Goal: Task Accomplishment & Management: Use online tool/utility

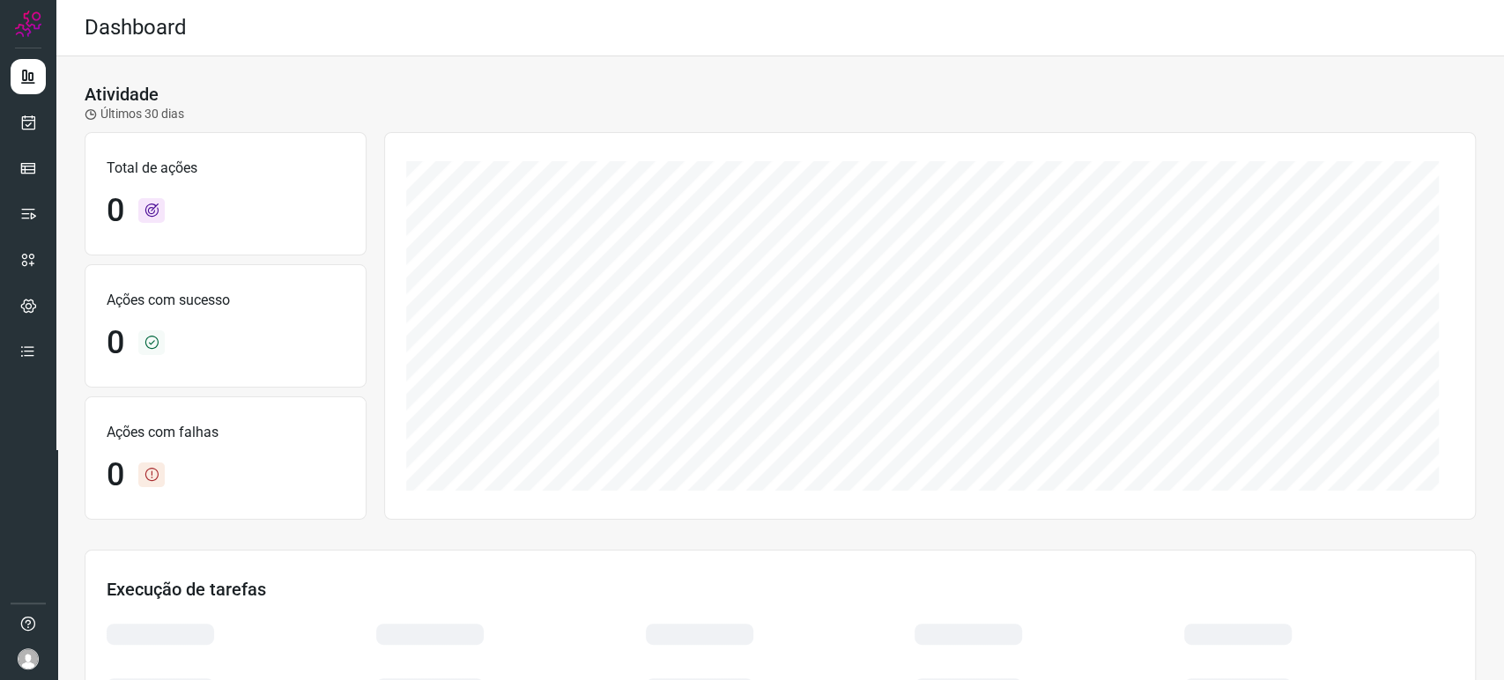
click at [47, 206] on div at bounding box center [28, 340] width 56 height 680
click at [28, 211] on icon at bounding box center [28, 214] width 18 height 18
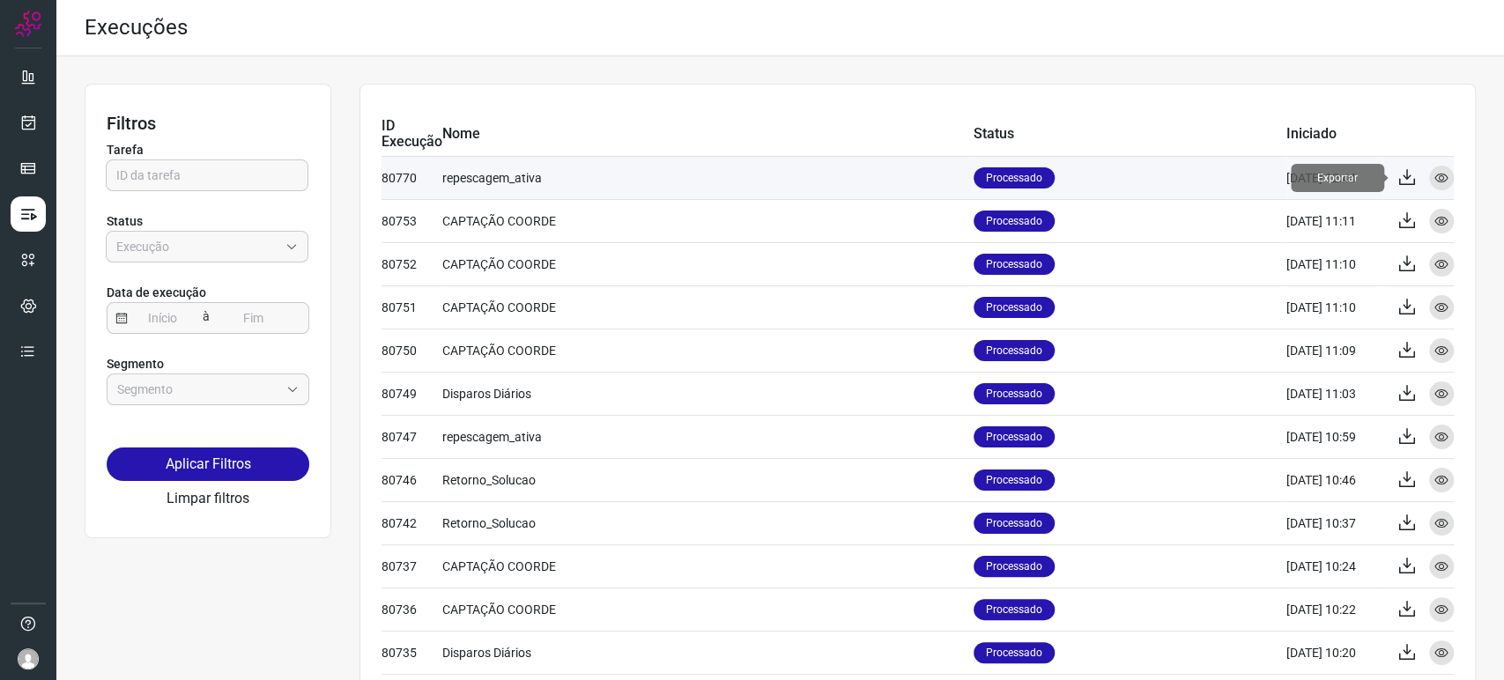
click at [1396, 174] on icon at bounding box center [1406, 177] width 21 height 21
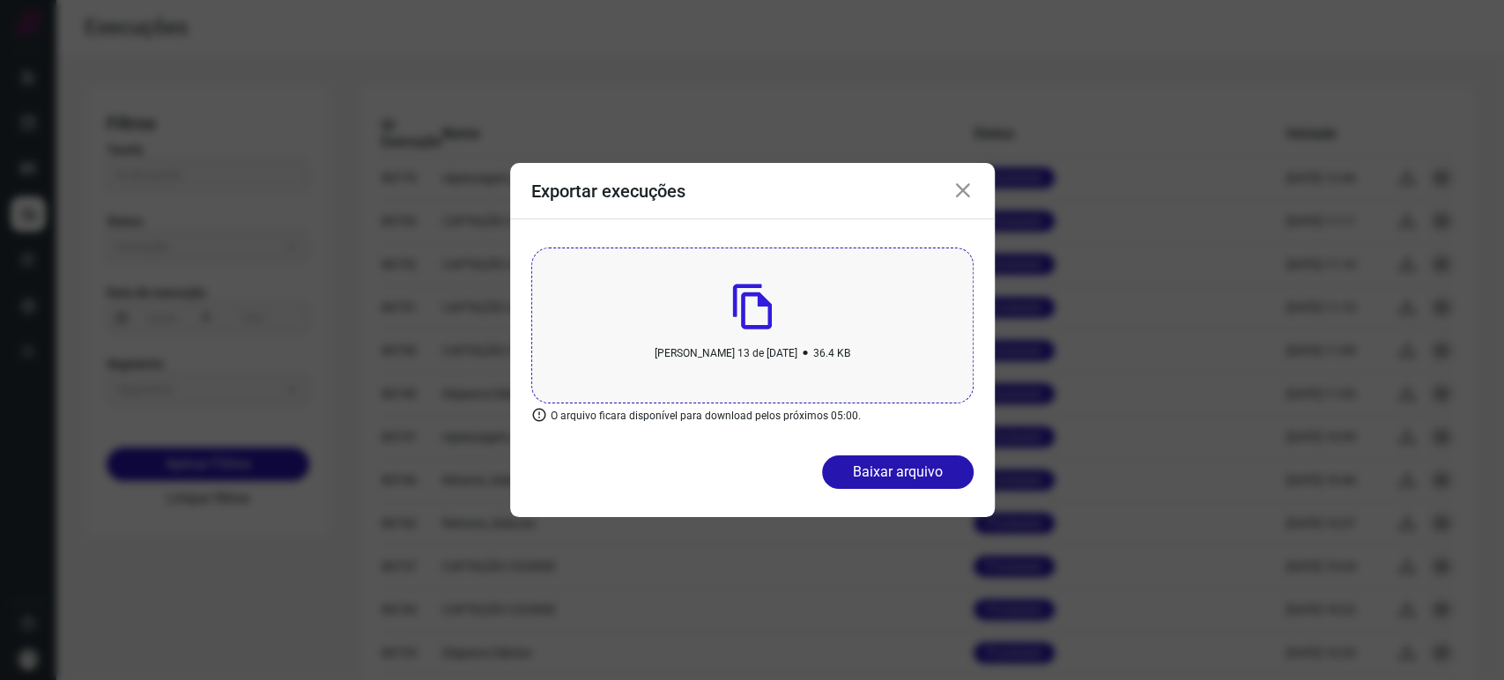
click at [961, 219] on div "Exportar execuções" at bounding box center [752, 191] width 484 height 56
click at [965, 189] on icon at bounding box center [962, 191] width 21 height 21
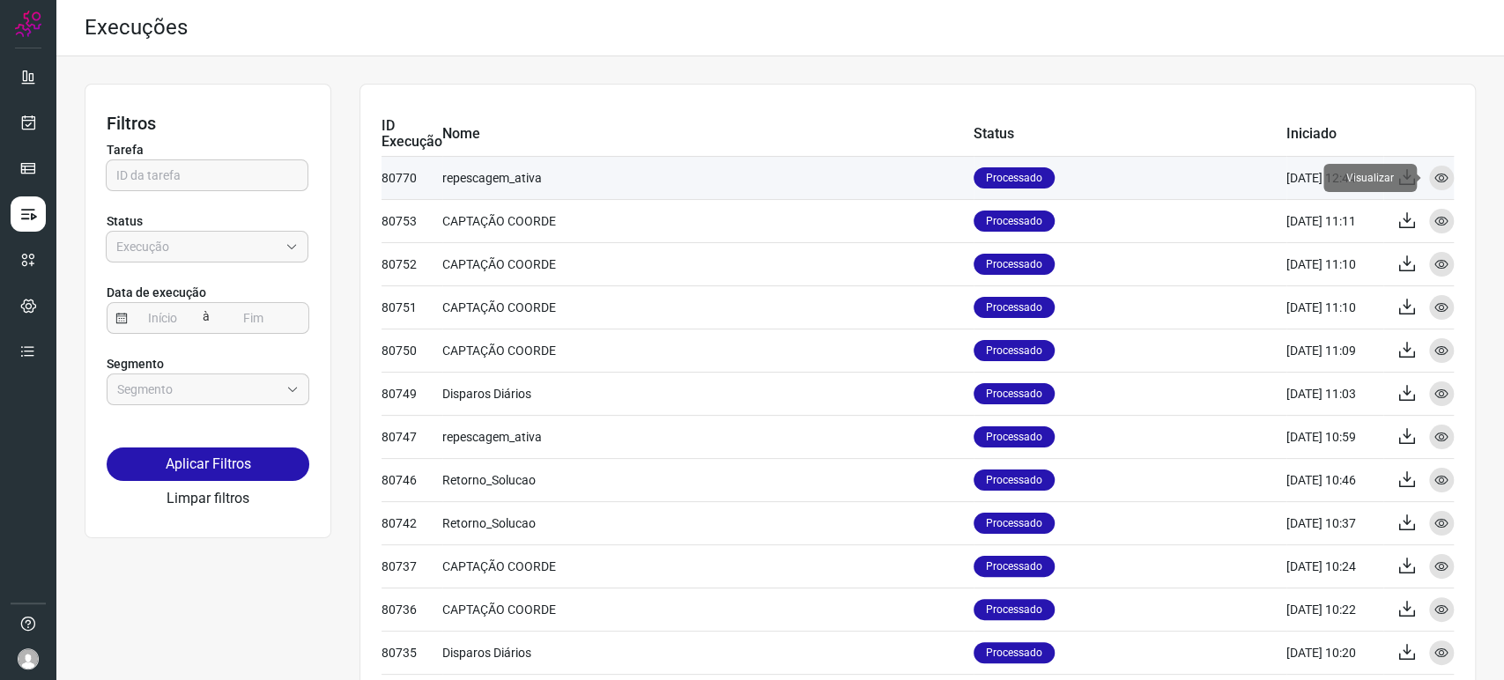
click at [1434, 176] on icon at bounding box center [1441, 178] width 14 height 14
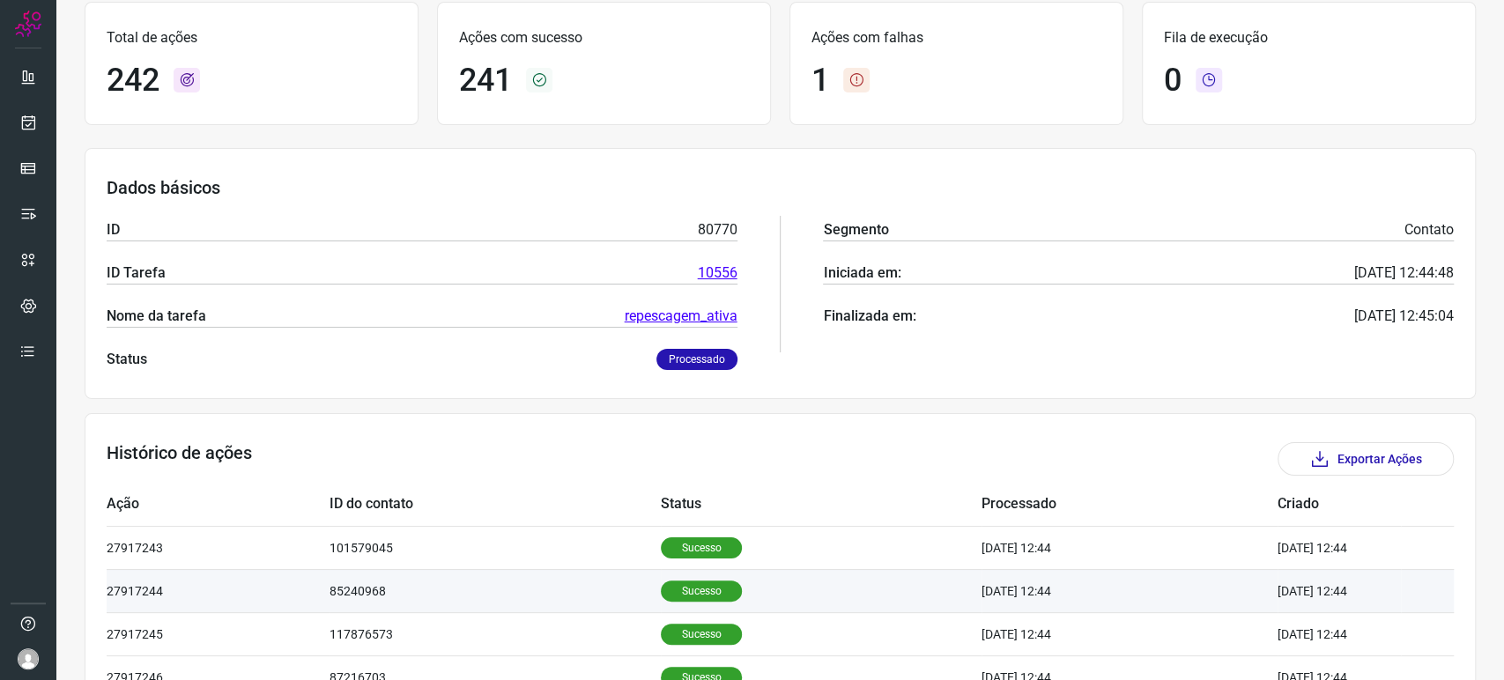
scroll to position [196, 0]
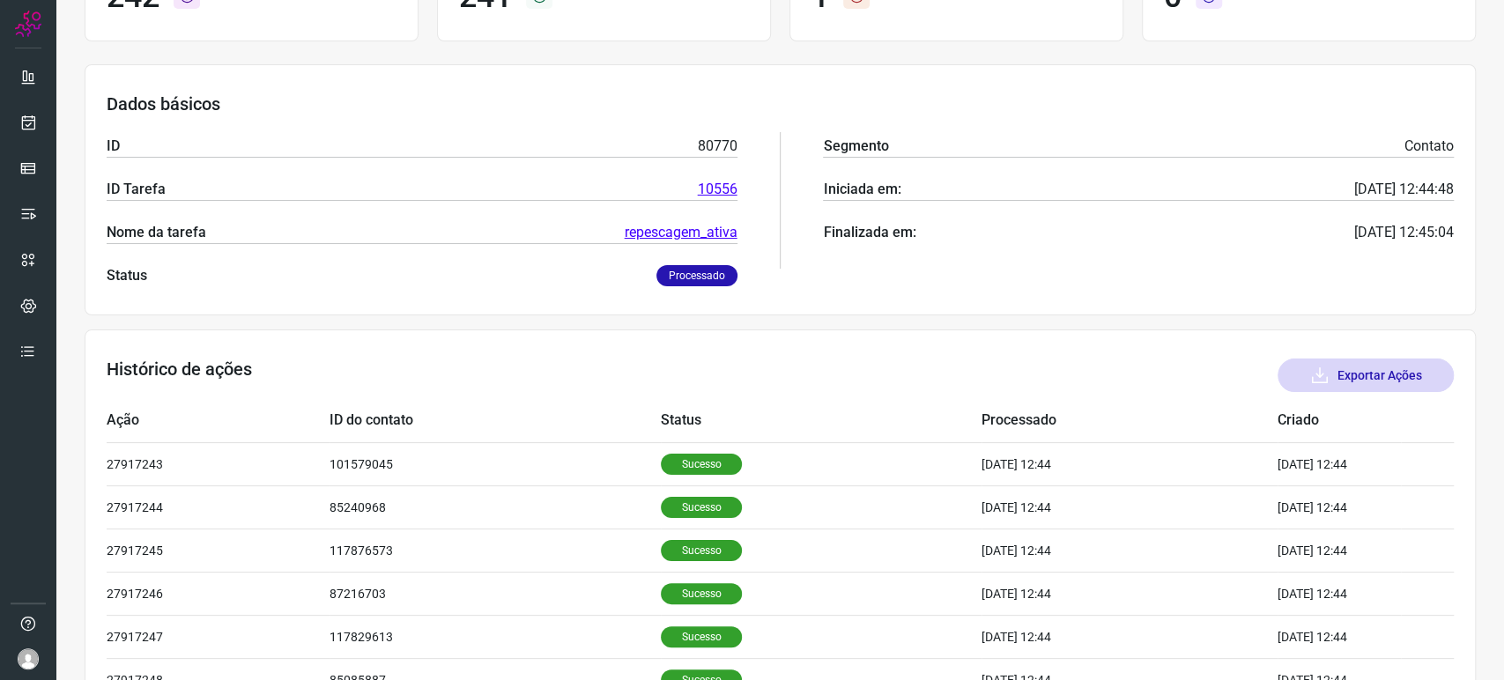
click at [1395, 369] on button "Exportar Ações" at bounding box center [1365, 375] width 176 height 33
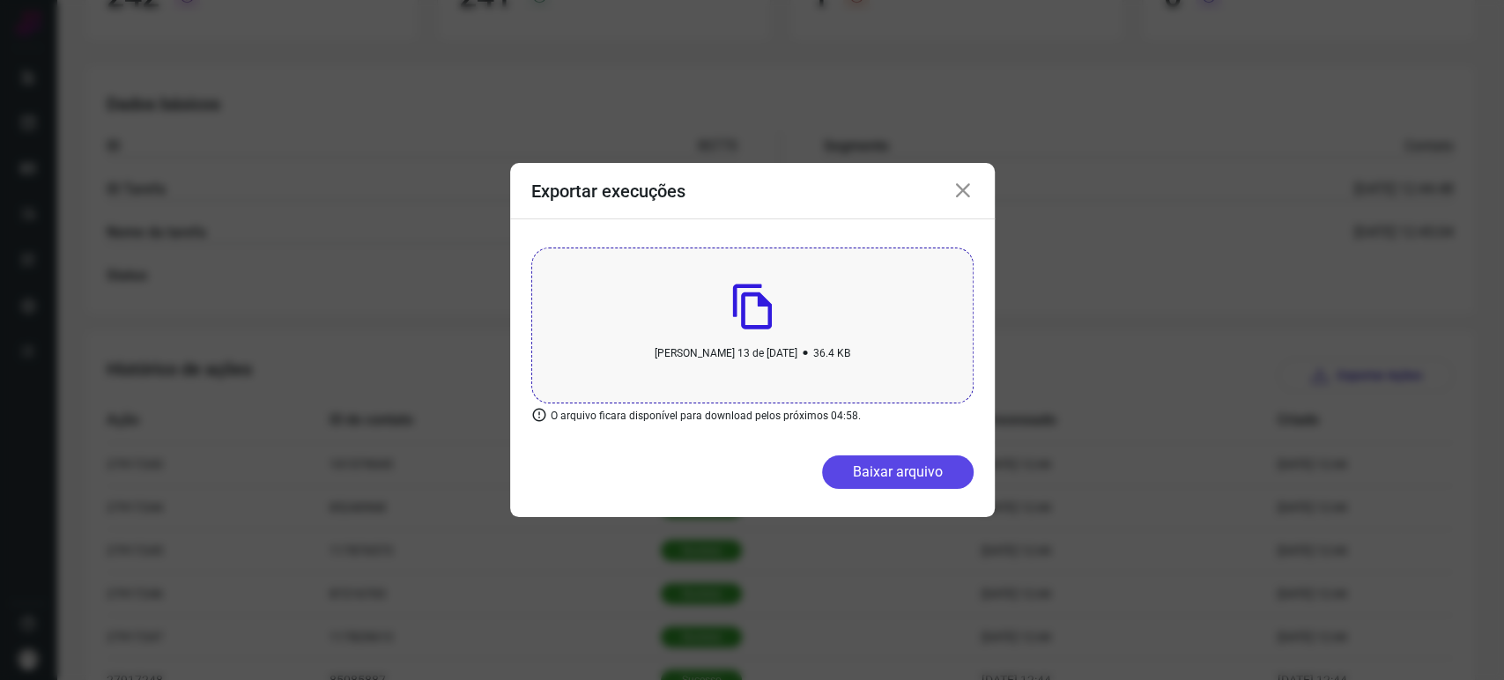
click at [919, 469] on button "Baixar arquivo" at bounding box center [898, 471] width 152 height 33
drag, startPoint x: 950, startPoint y: 199, endPoint x: 965, endPoint y: 184, distance: 21.2
click at [956, 191] on div "Exportar execuções" at bounding box center [752, 191] width 484 height 56
click at [967, 182] on icon at bounding box center [962, 191] width 21 height 21
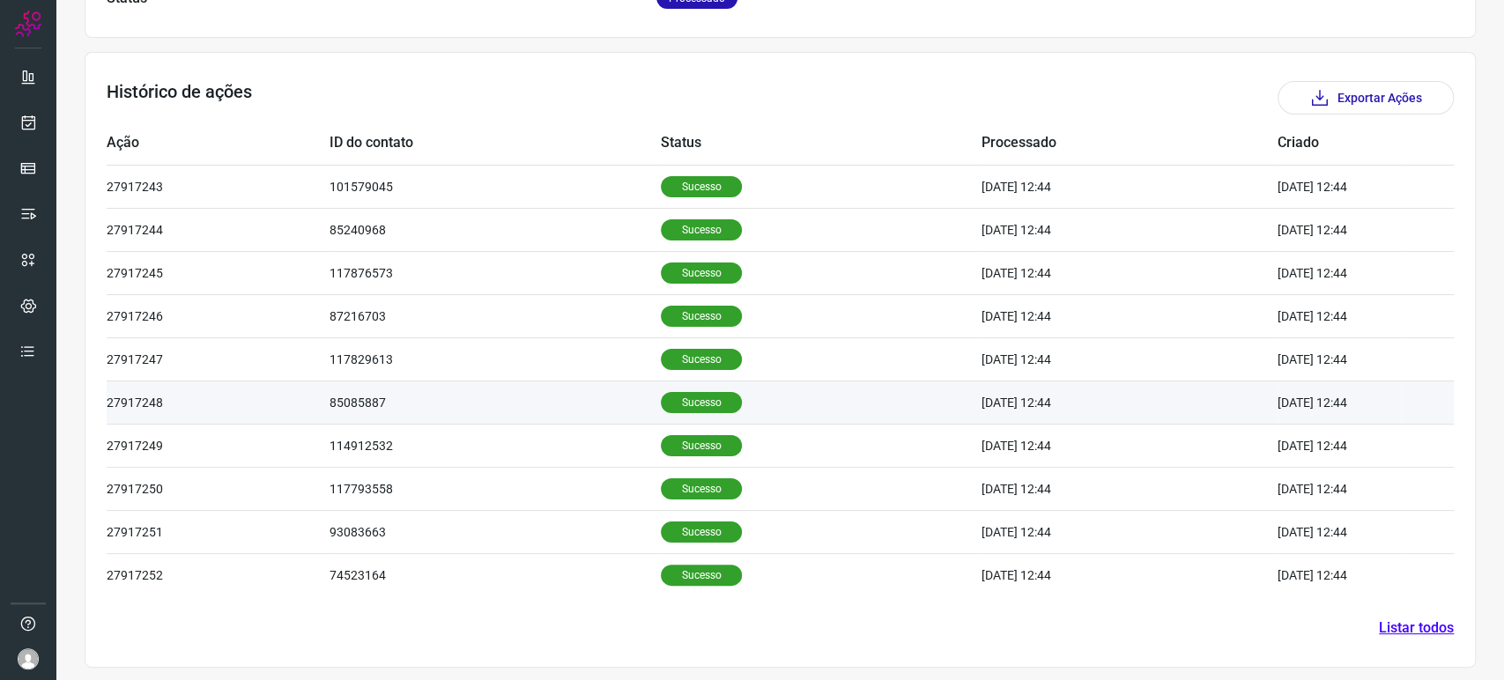
scroll to position [477, 0]
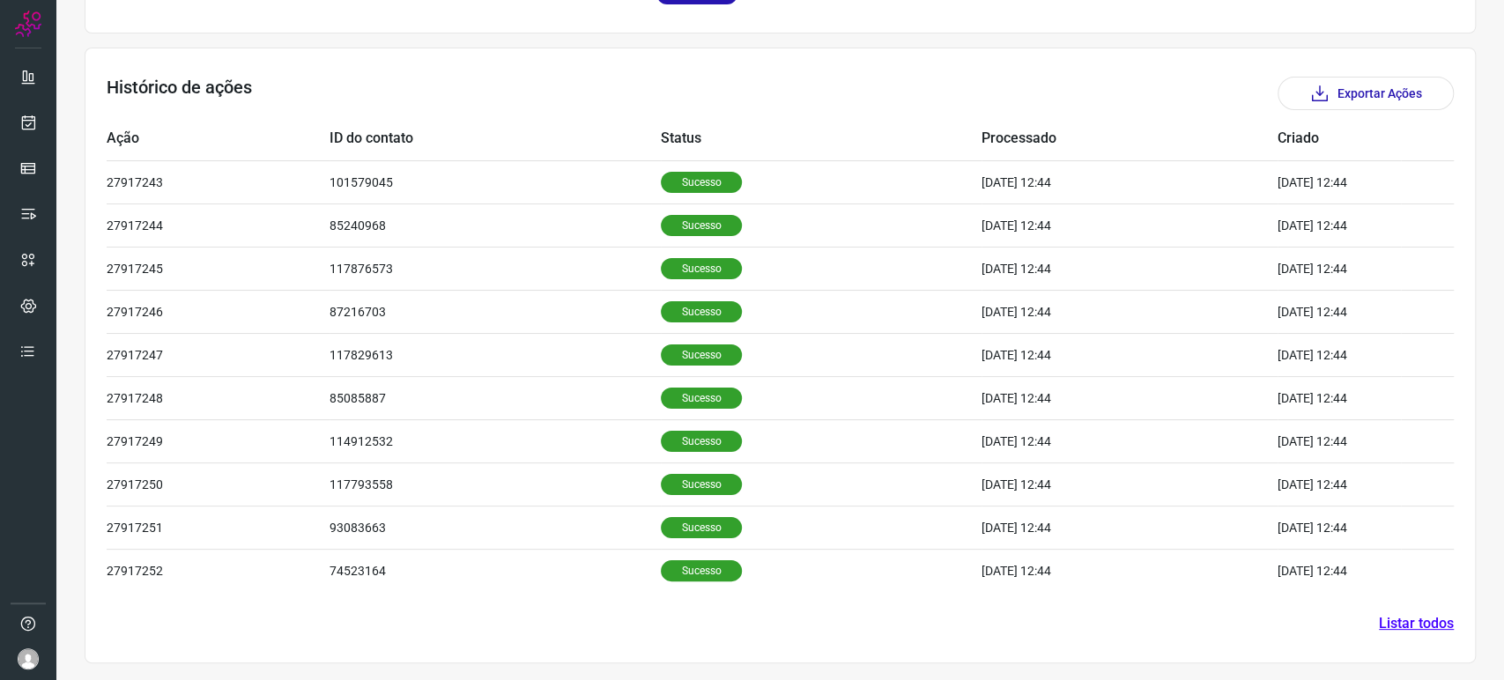
click at [1398, 625] on link "Listar todos" at bounding box center [1416, 623] width 75 height 21
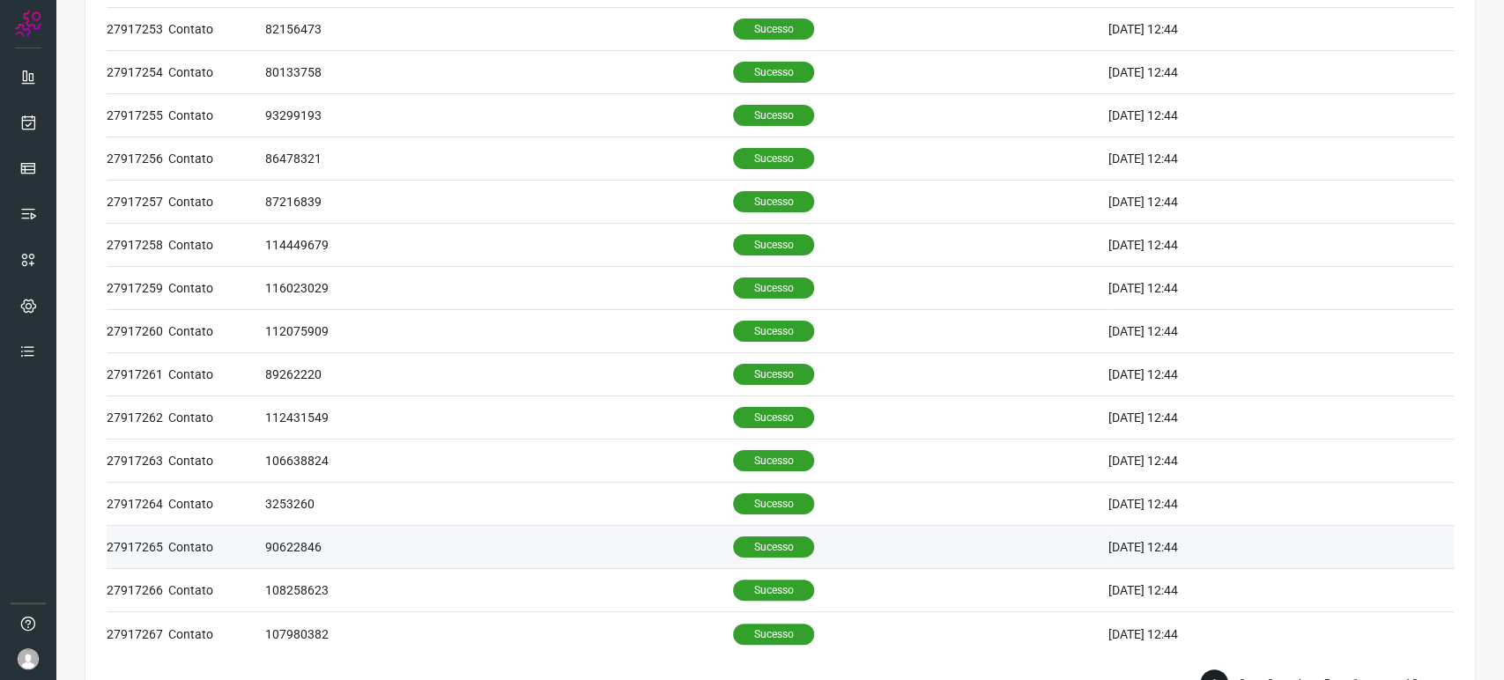
scroll to position [655, 0]
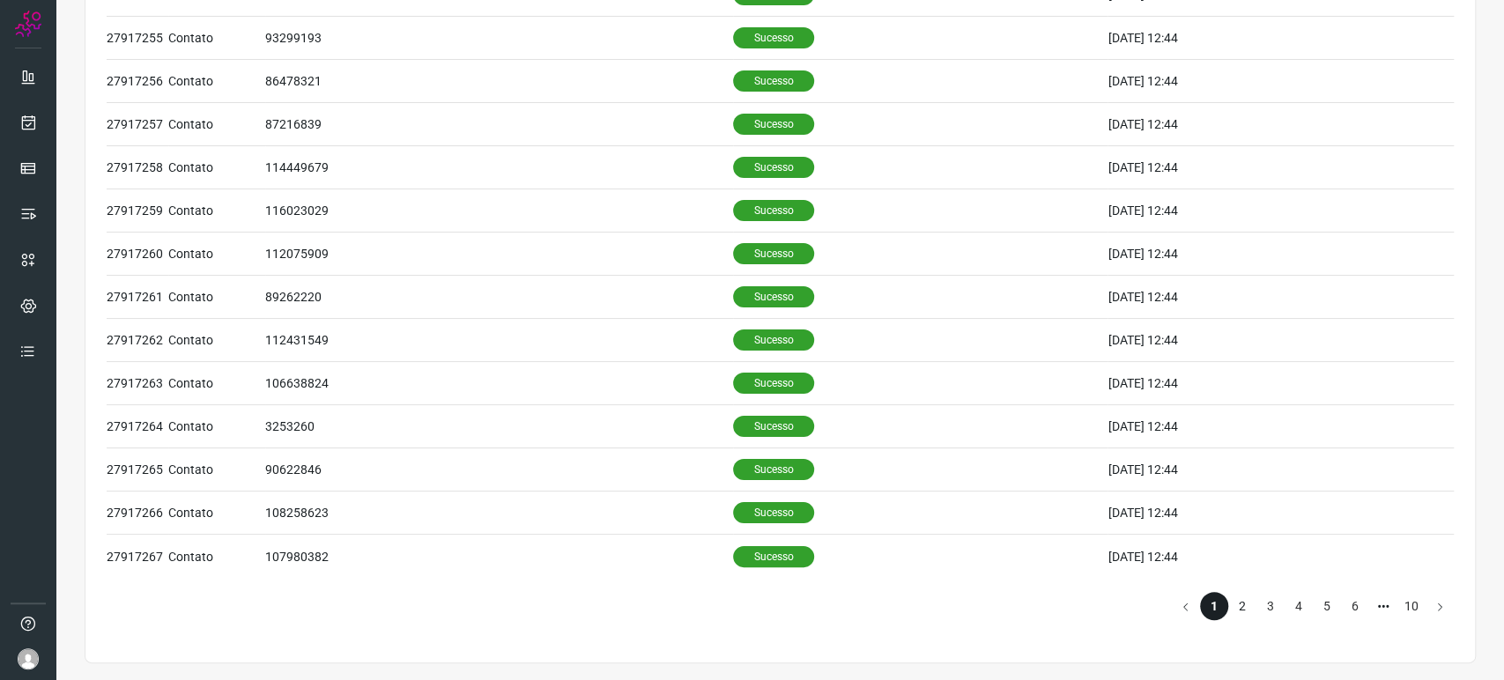
click at [1231, 606] on li "2" at bounding box center [1242, 606] width 28 height 28
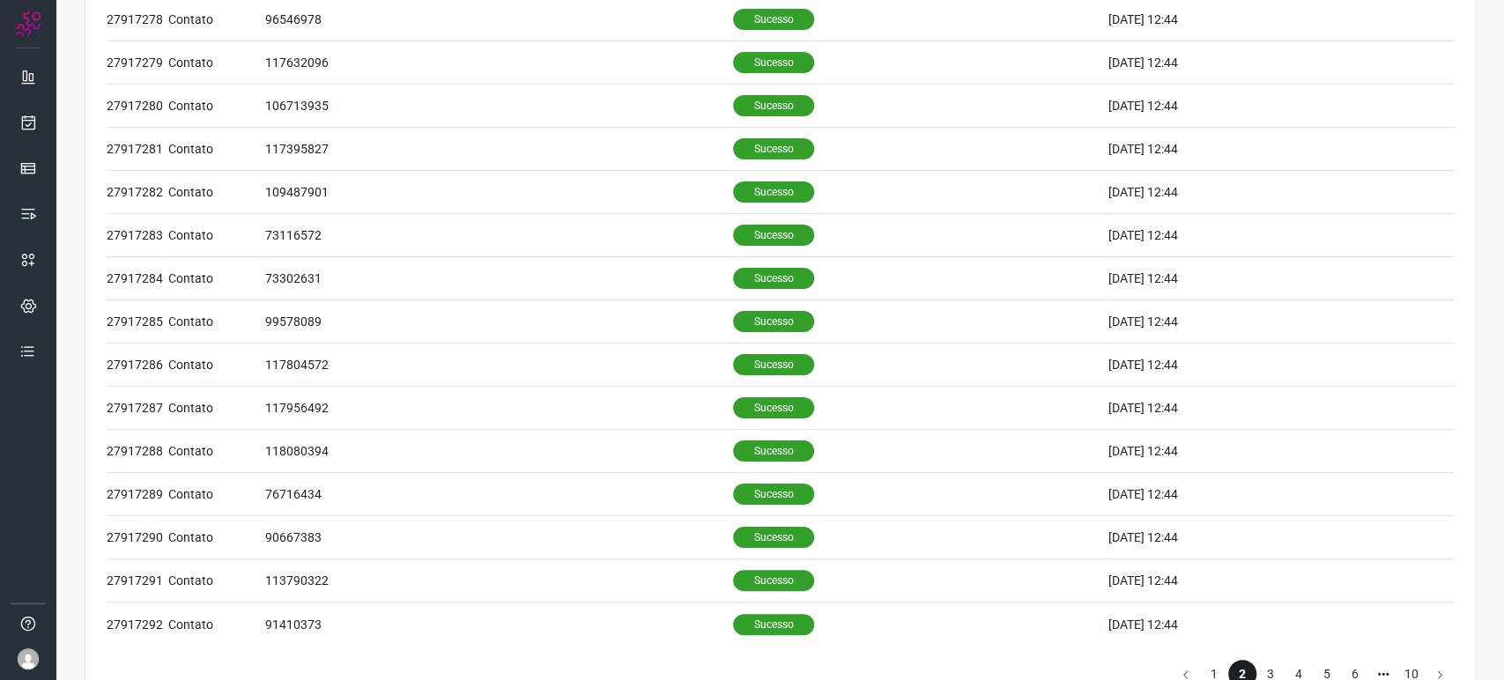
scroll to position [263, 0]
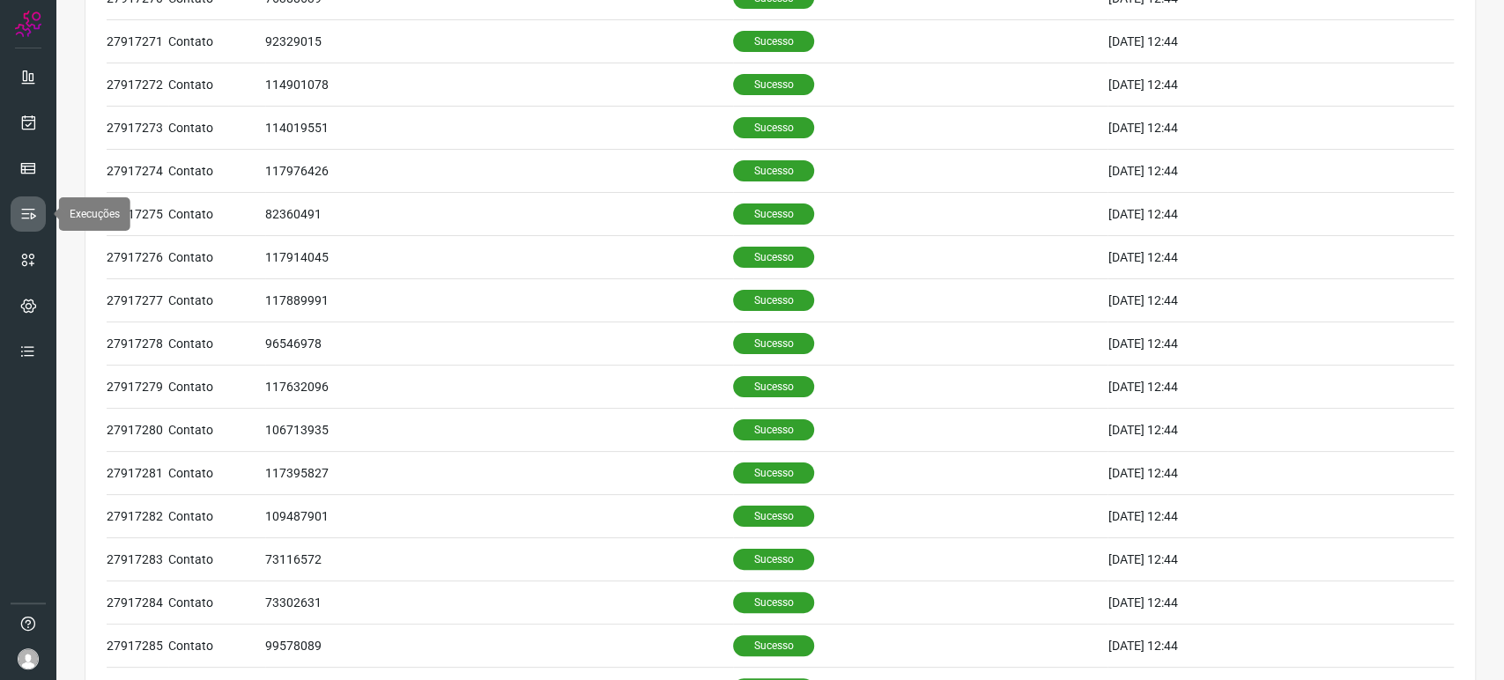
click at [17, 203] on link at bounding box center [28, 213] width 35 height 35
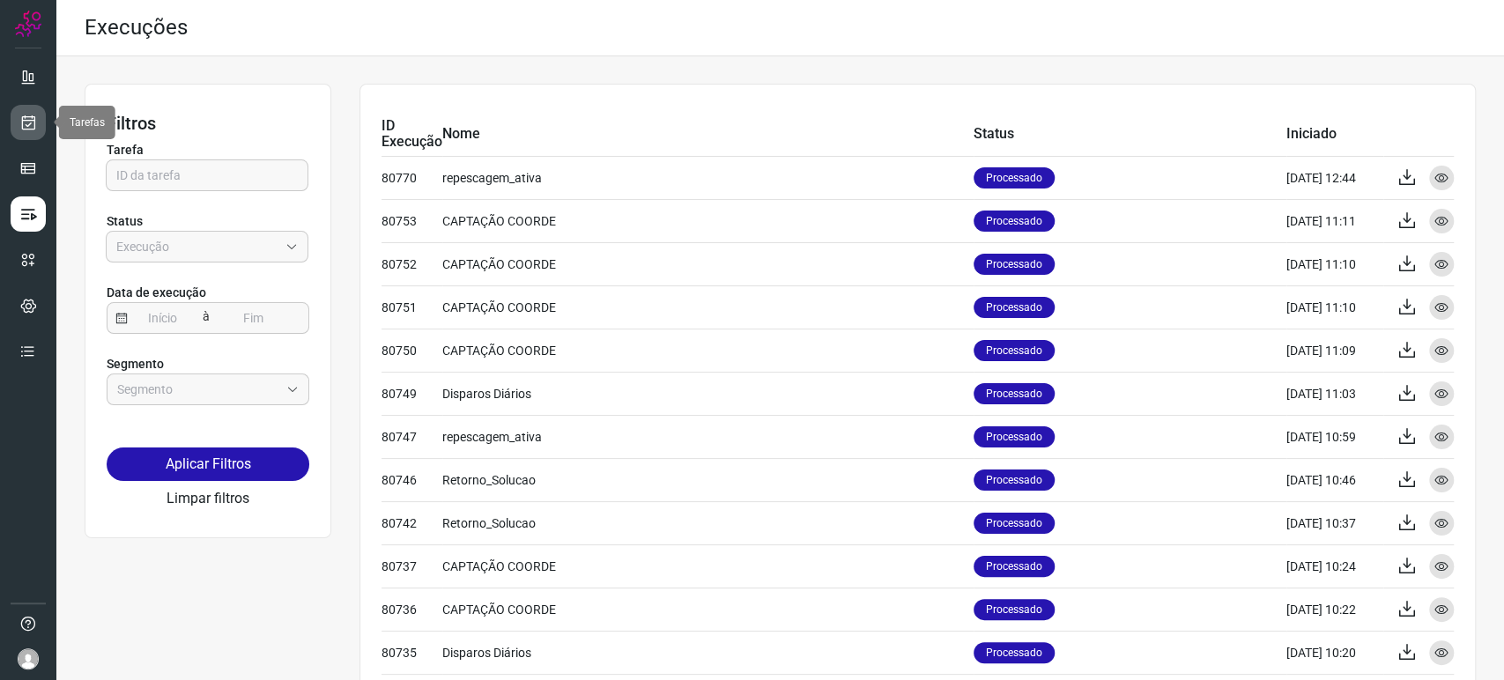
click at [18, 111] on link at bounding box center [28, 122] width 35 height 35
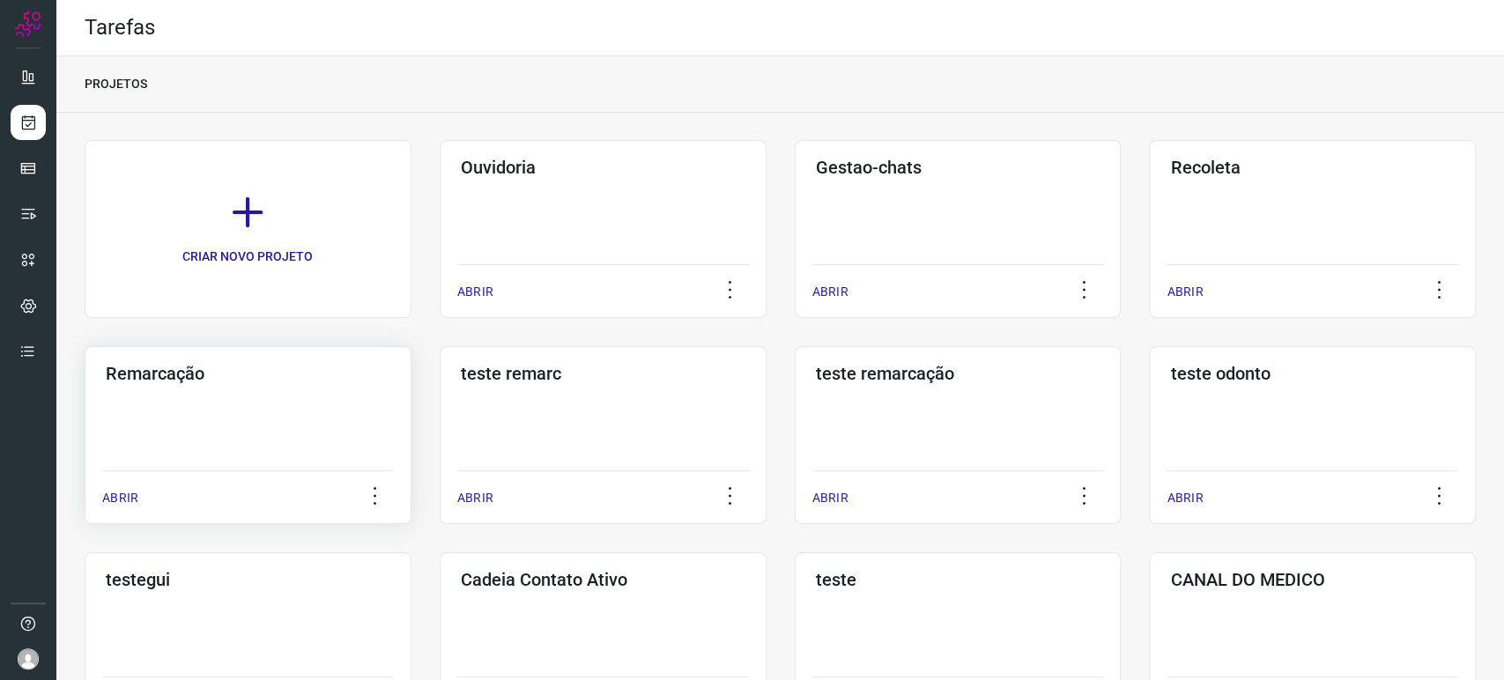
click at [440, 445] on div "Remarcação ABRIR" at bounding box center [603, 435] width 327 height 178
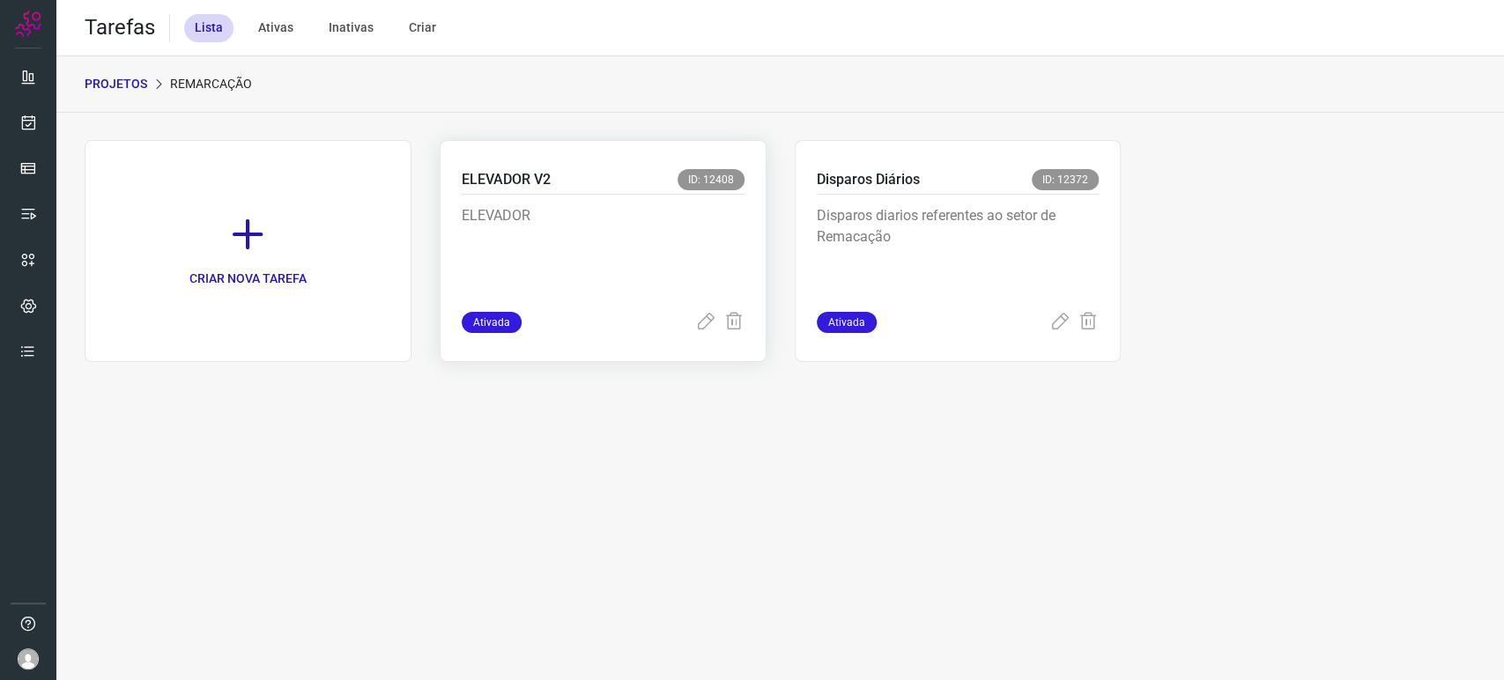
click at [525, 271] on p "ELEVADOR" at bounding box center [594, 249] width 264 height 88
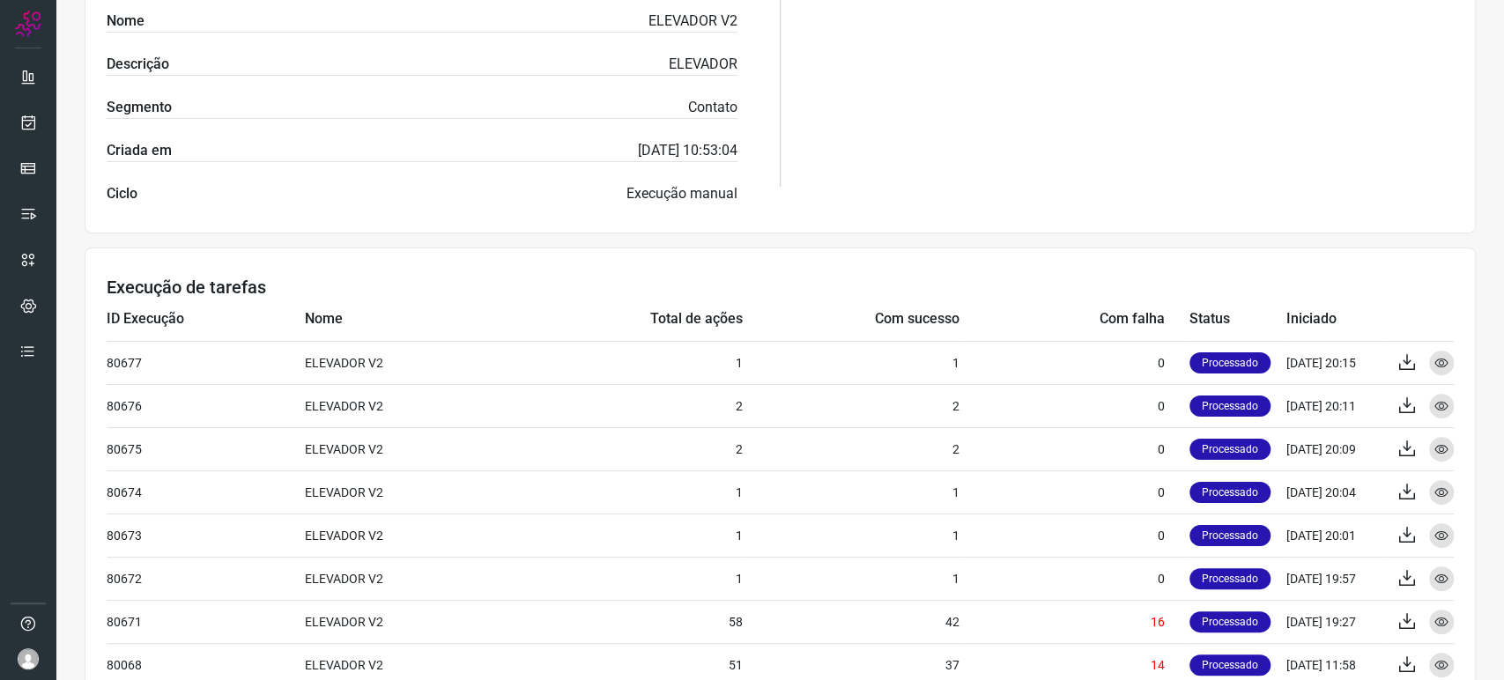
scroll to position [293, 0]
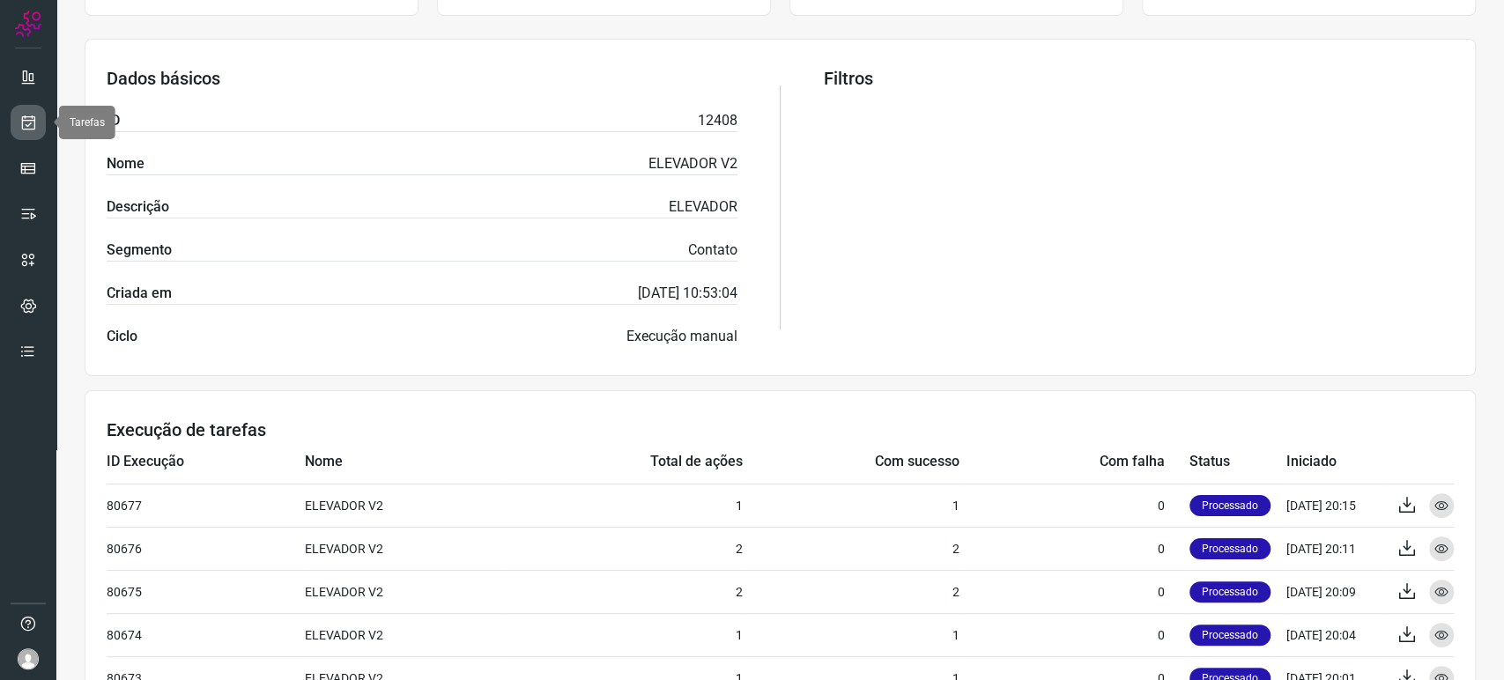
click at [27, 115] on icon at bounding box center [28, 123] width 18 height 18
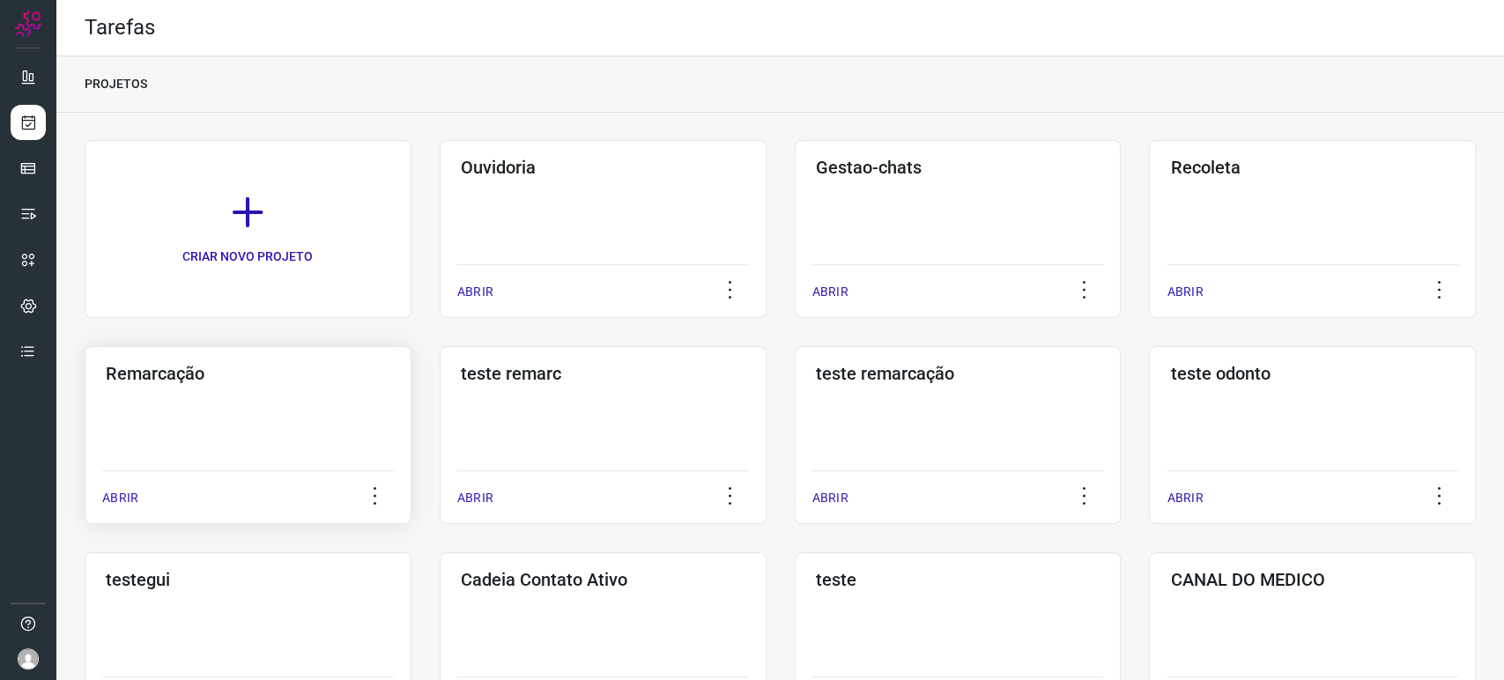
click at [440, 399] on div "Remarcação ABRIR" at bounding box center [603, 435] width 327 height 178
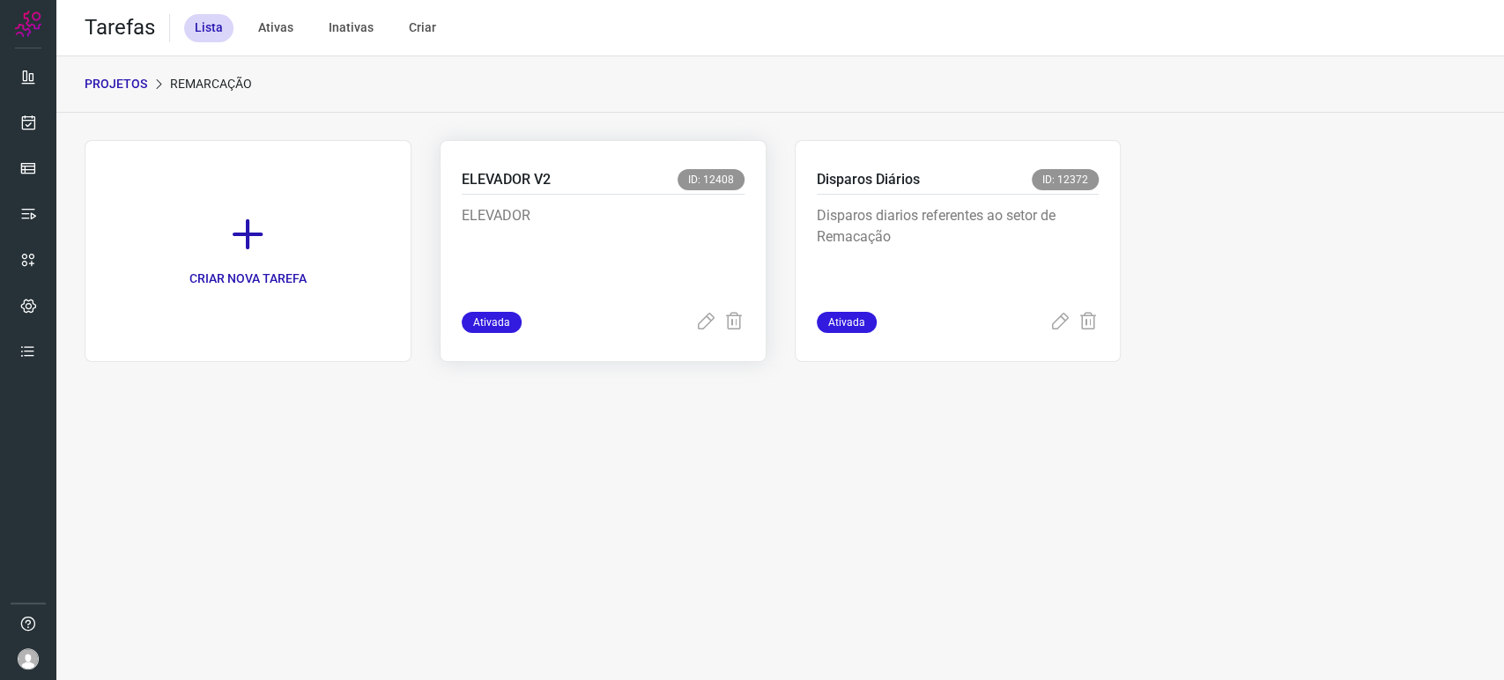
click at [647, 238] on p "ELEVADOR" at bounding box center [594, 249] width 264 height 88
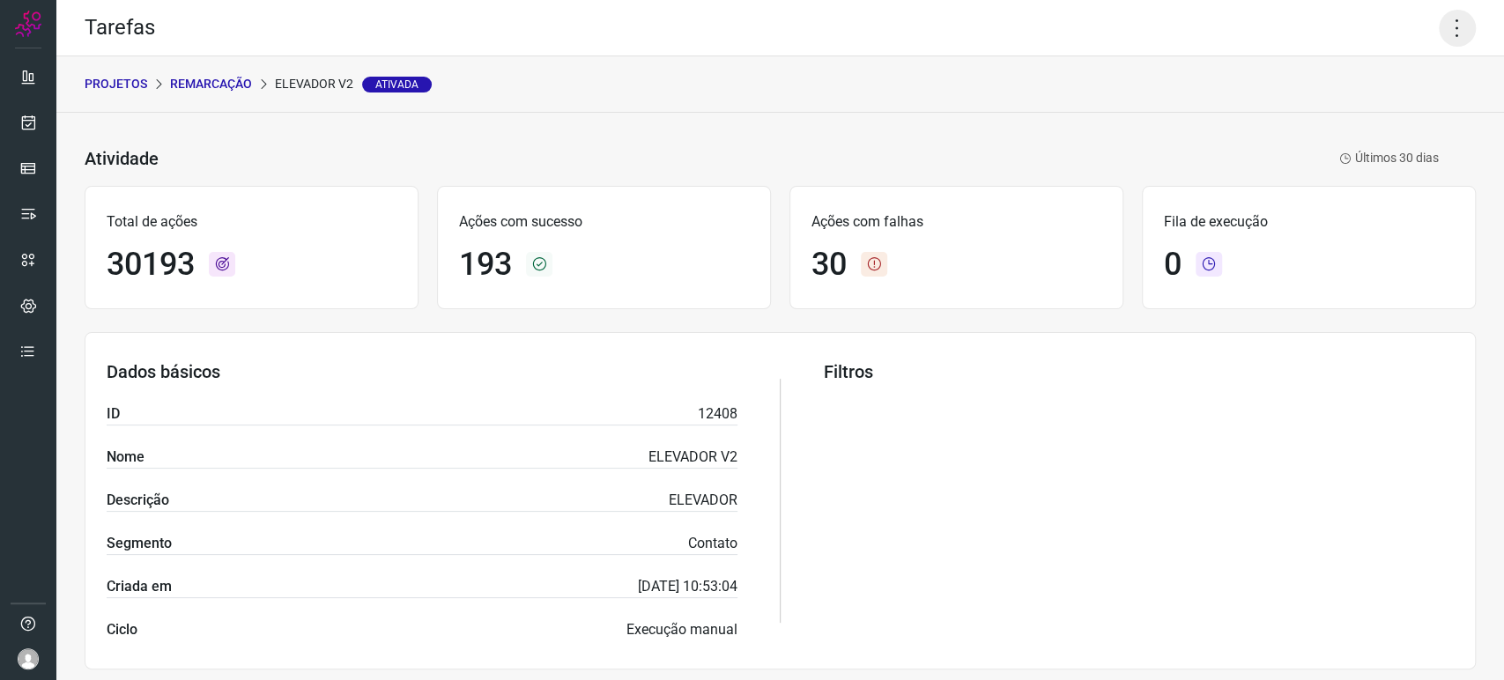
click at [1448, 27] on icon at bounding box center [1456, 28] width 37 height 37
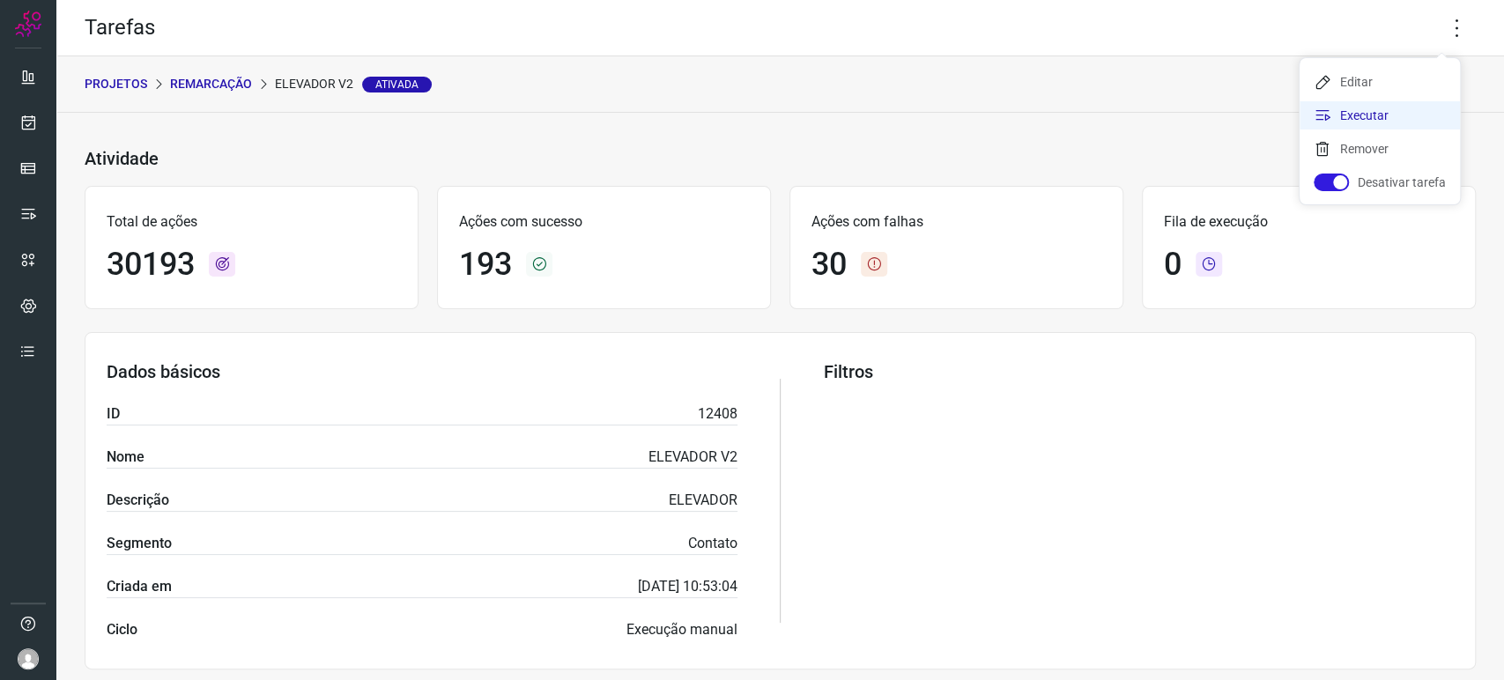
click at [1395, 108] on li "Executar" at bounding box center [1379, 115] width 160 height 28
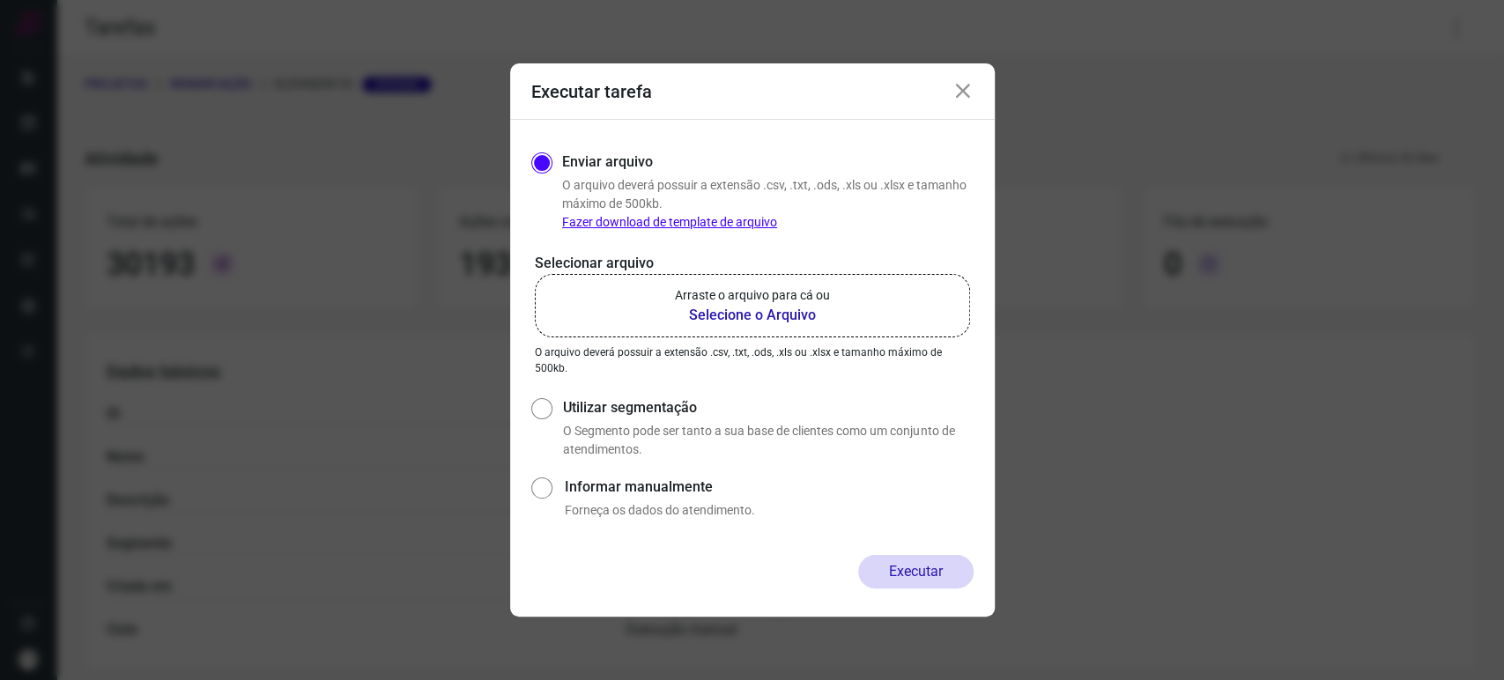
click at [710, 223] on link "Fazer download de template de arquivo" at bounding box center [669, 222] width 215 height 14
click at [972, 91] on icon at bounding box center [962, 91] width 21 height 21
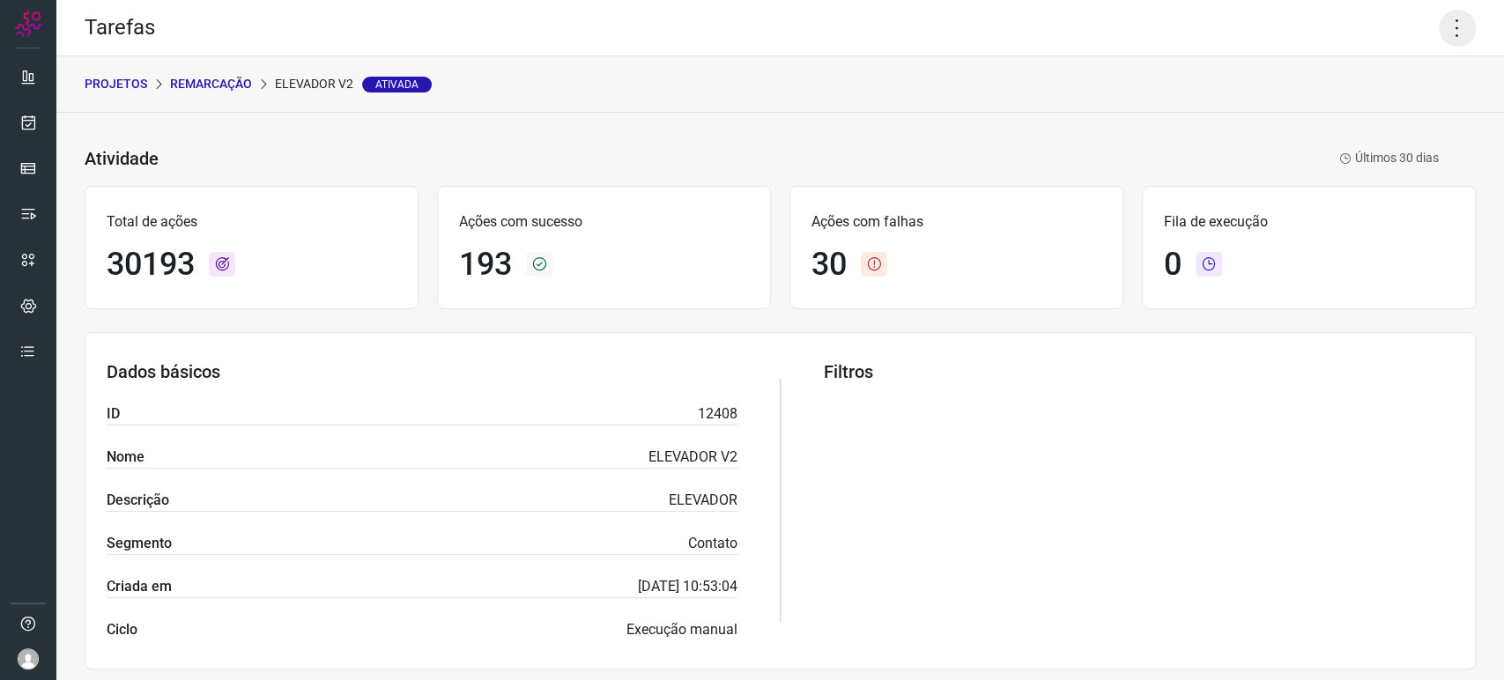
click at [1438, 18] on icon at bounding box center [1456, 28] width 37 height 37
click at [1454, 27] on icon at bounding box center [1456, 28] width 37 height 37
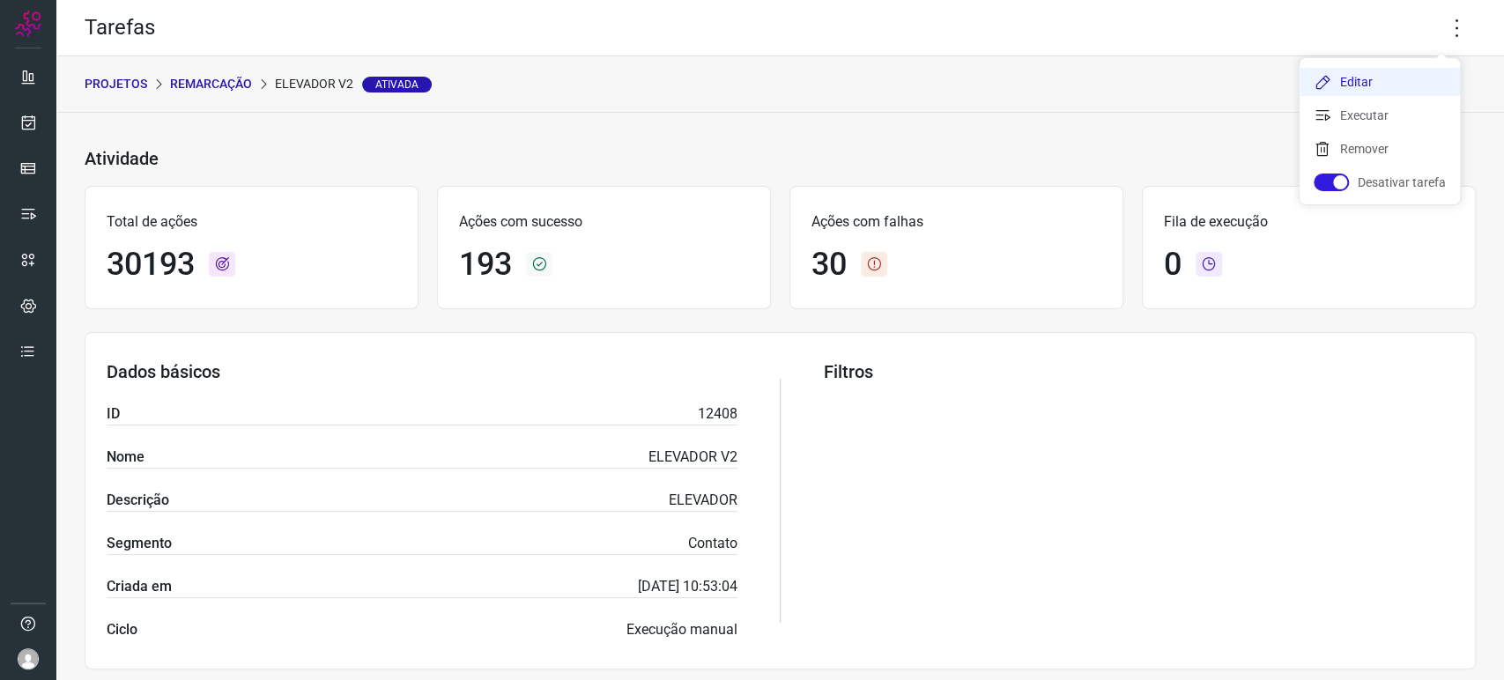
click at [1391, 76] on li "Editar" at bounding box center [1379, 82] width 160 height 28
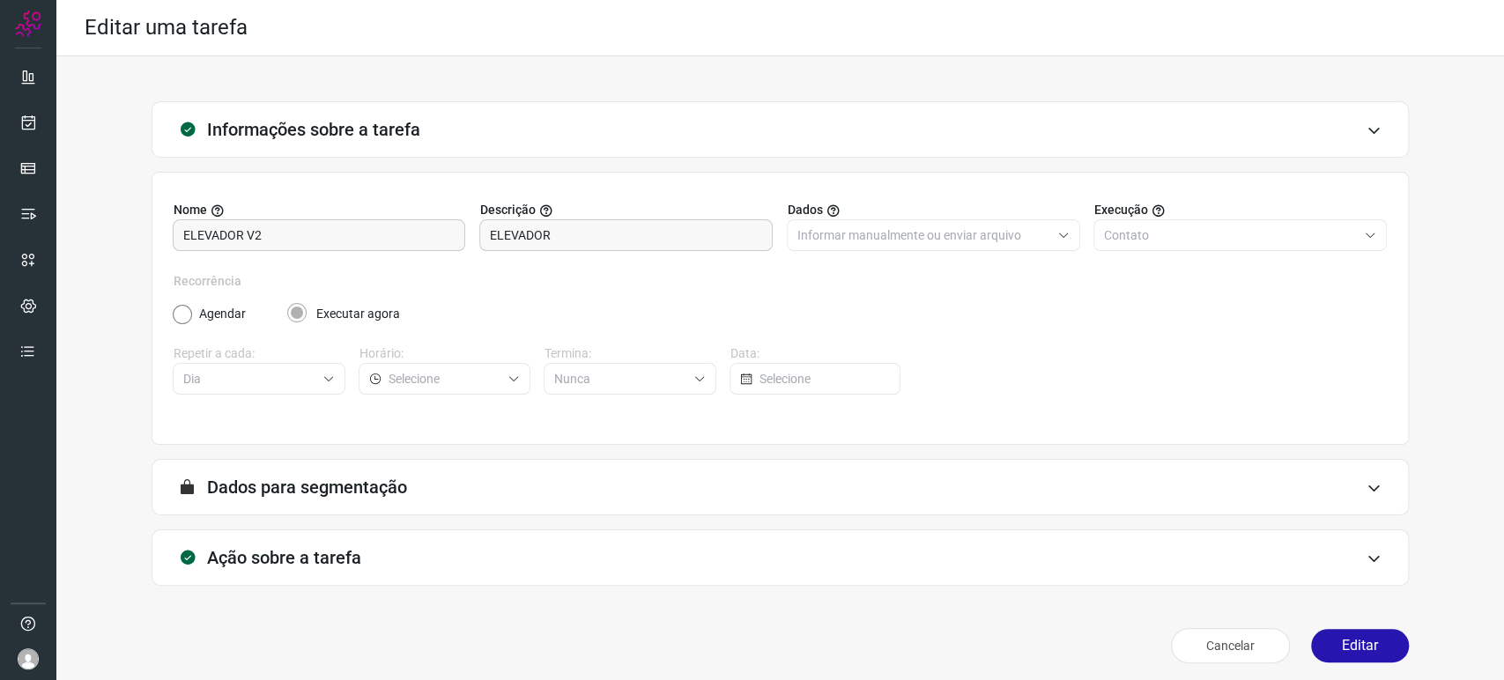
type input "Remarcação"
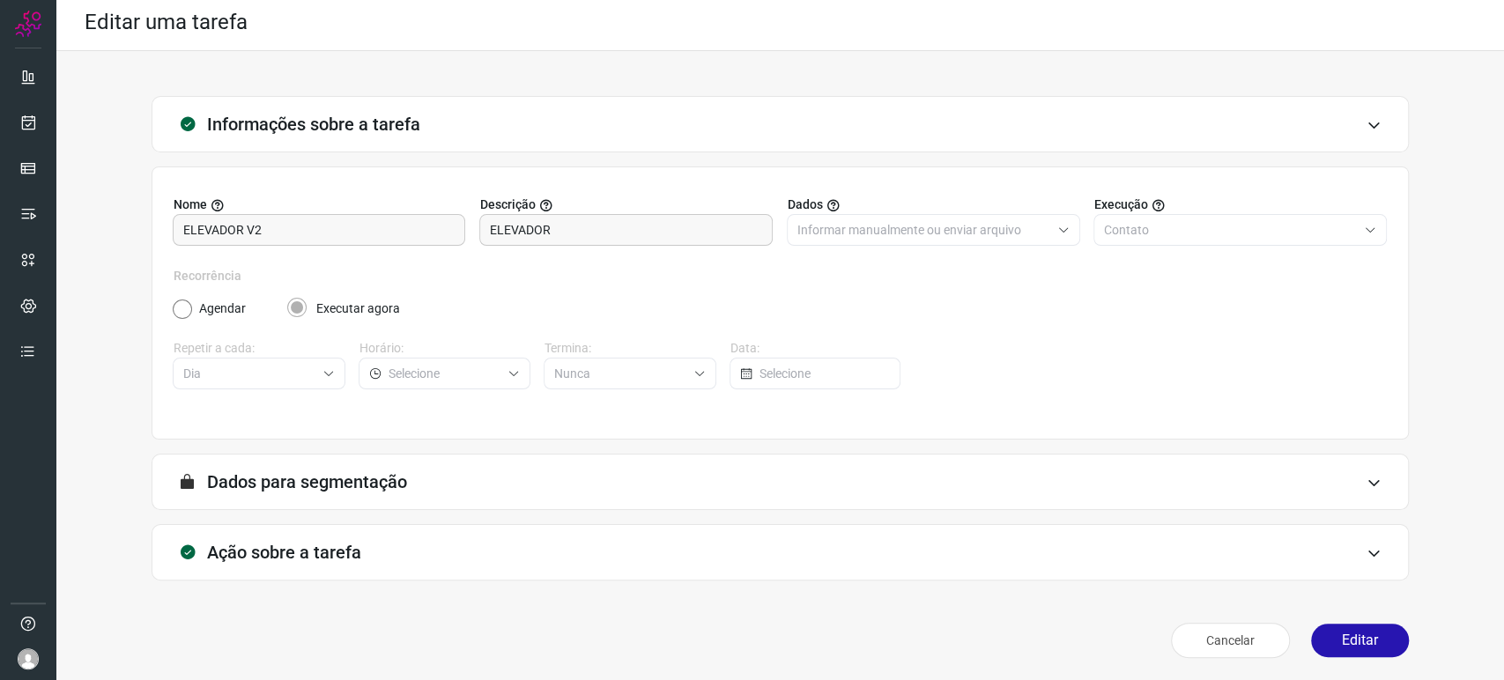
type input "Remarcação_Elevador"
type input "Centro Médico [PERSON_NAME] - Atendimento"
click at [566, 543] on div "Ação sobre a tarefa" at bounding box center [780, 550] width 1257 height 56
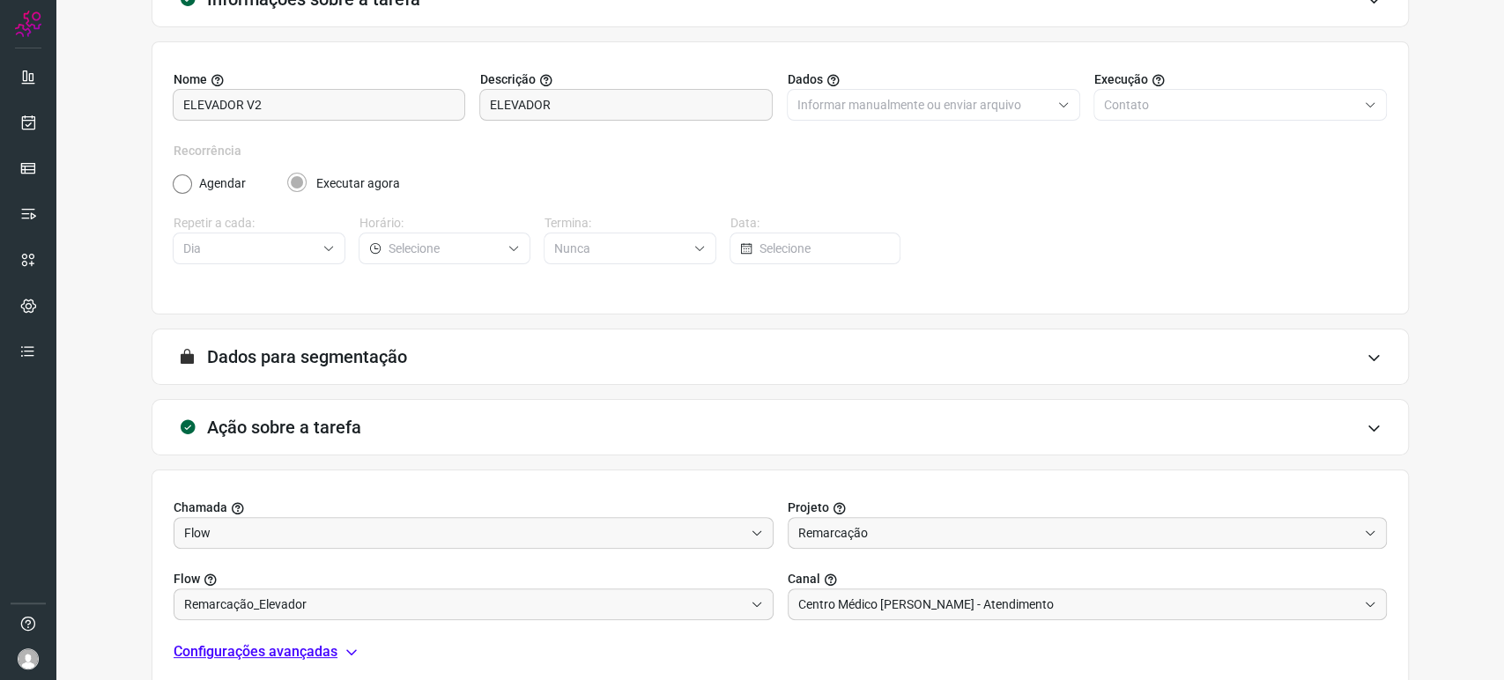
scroll to position [285, 0]
